Goal: Find specific page/section: Find specific page/section

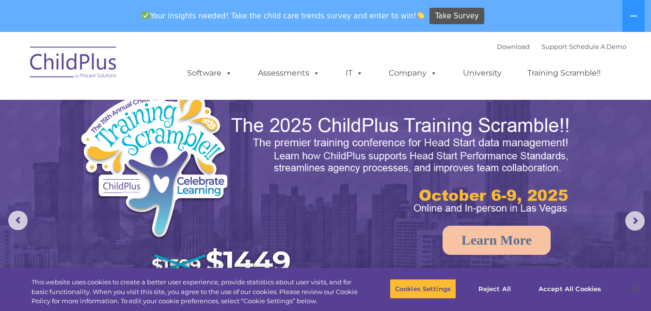
select select "MEDIUM"
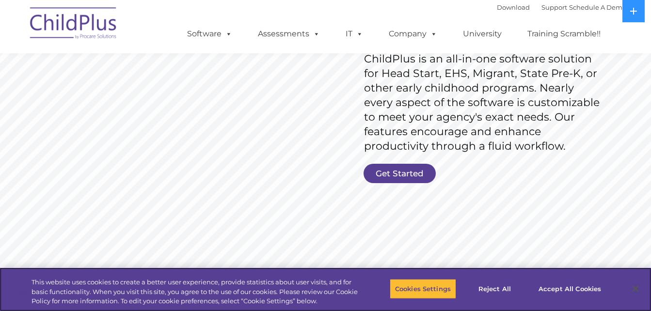
scroll to position [163, 0]
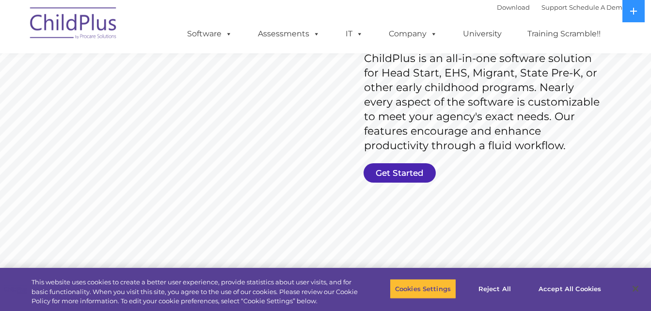
click at [411, 175] on link "Get Started" at bounding box center [399, 172] width 72 height 19
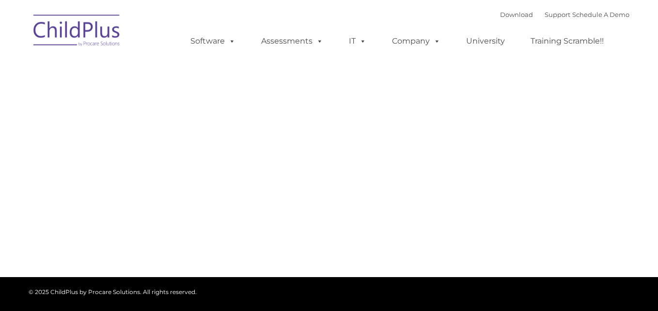
type input ""
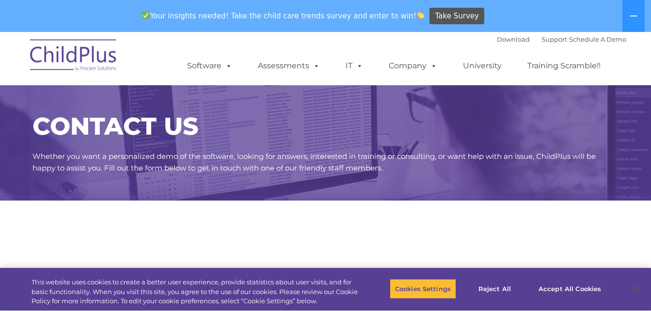
select select "MEDIUM"
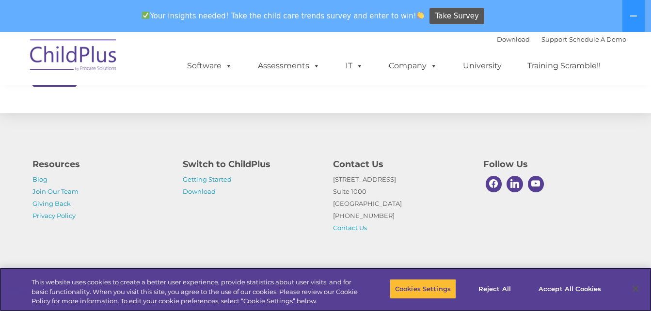
scroll to position [552, 0]
